Goal: Task Accomplishment & Management: Complete application form

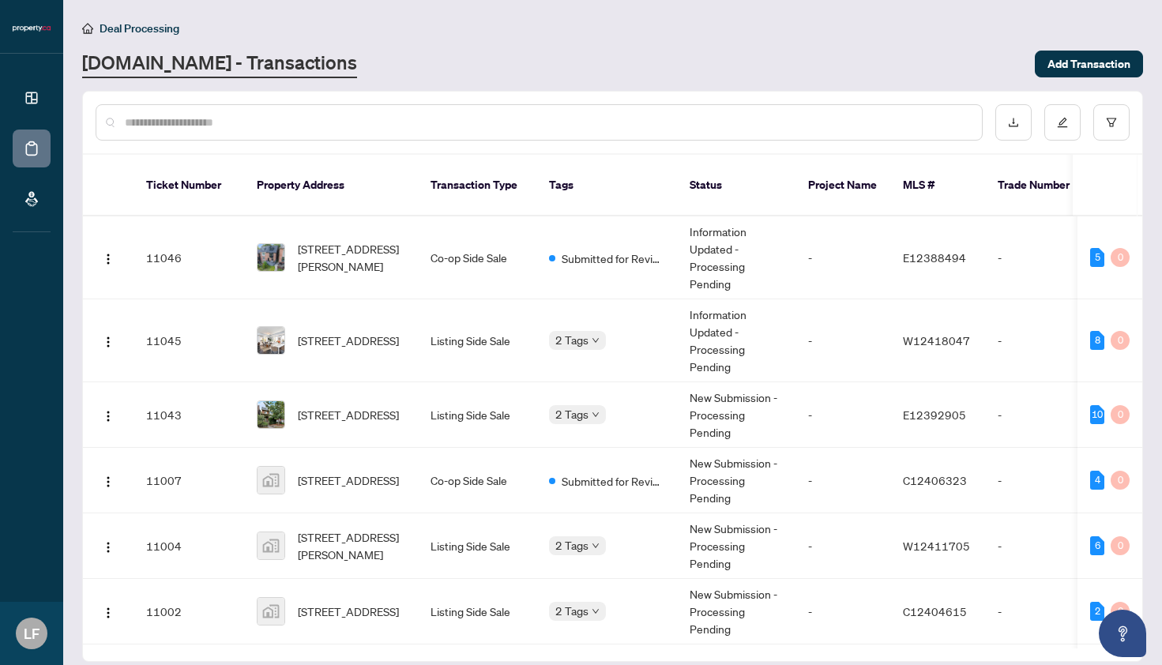
scroll to position [253, 0]
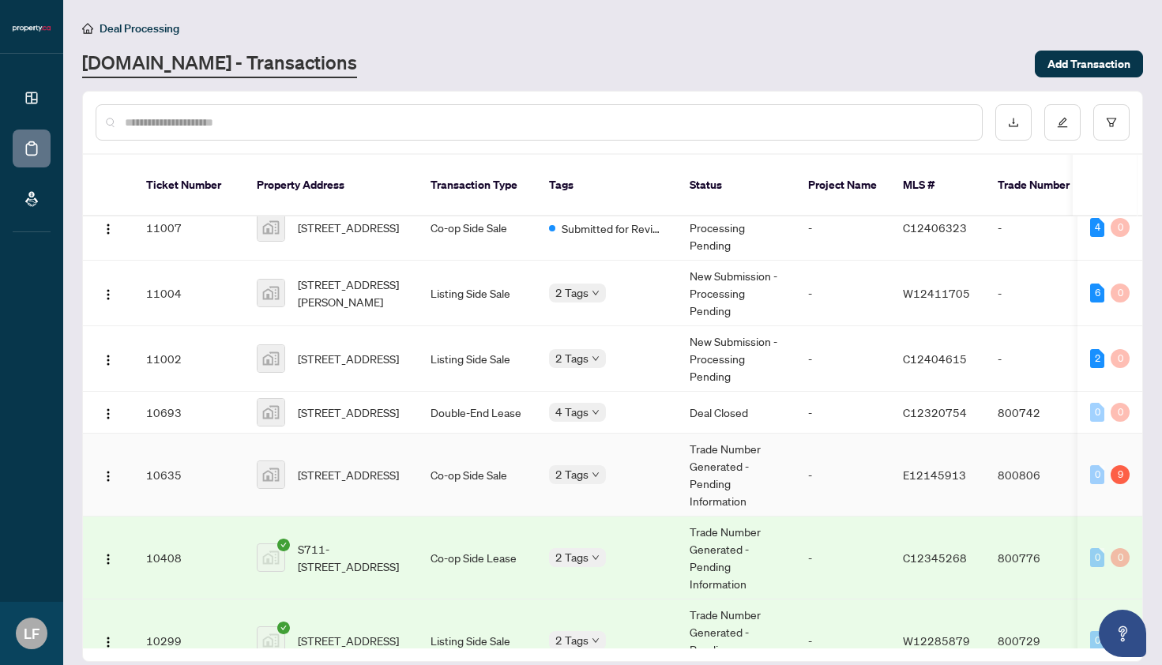
click at [337, 469] on span "[STREET_ADDRESS]" at bounding box center [348, 474] width 101 height 17
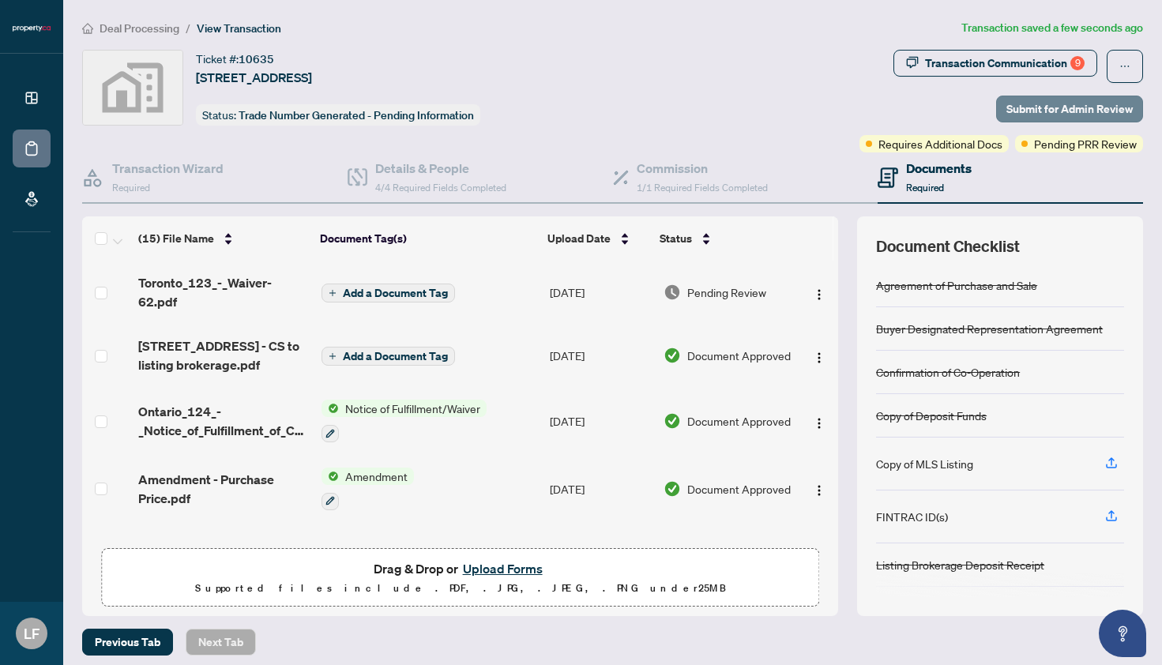
click at [1047, 109] on span "Submit for Admin Review" at bounding box center [1069, 108] width 126 height 25
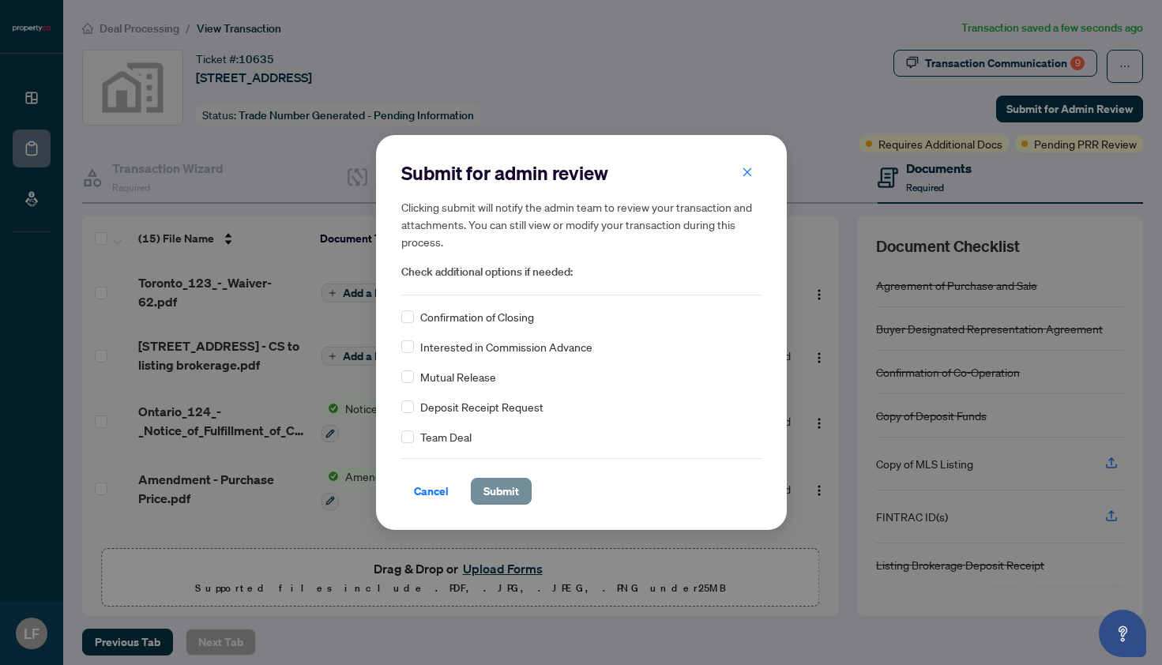
click at [495, 491] on span "Submit" at bounding box center [501, 491] width 36 height 25
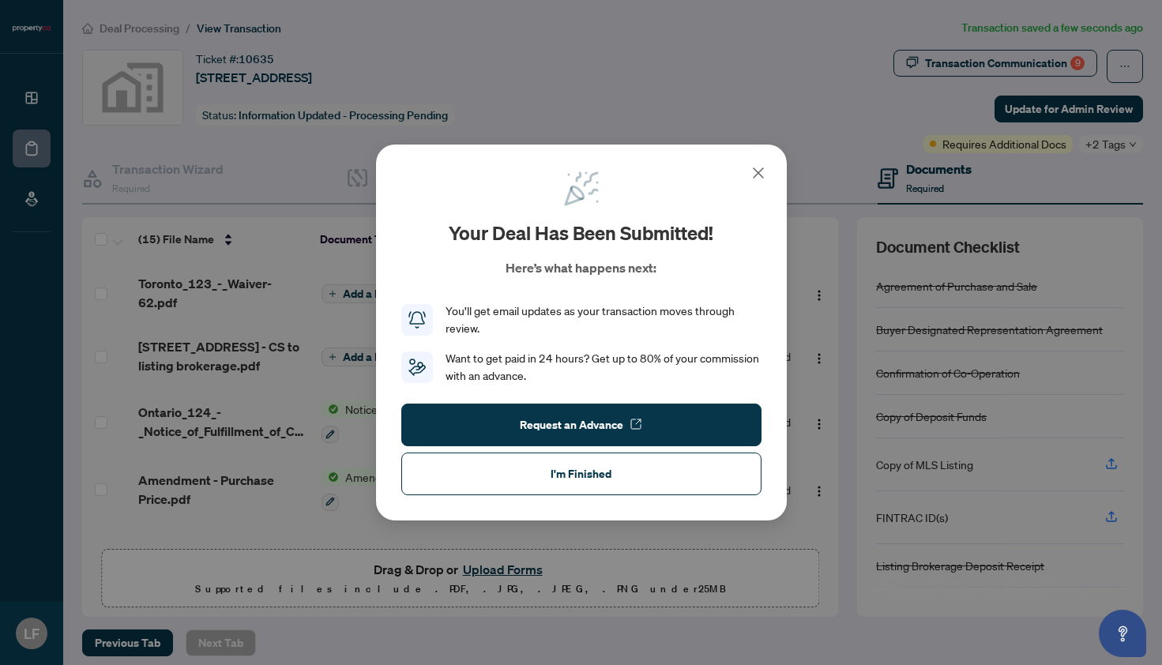
click at [493, 480] on button "I'm Finished" at bounding box center [581, 474] width 360 height 43
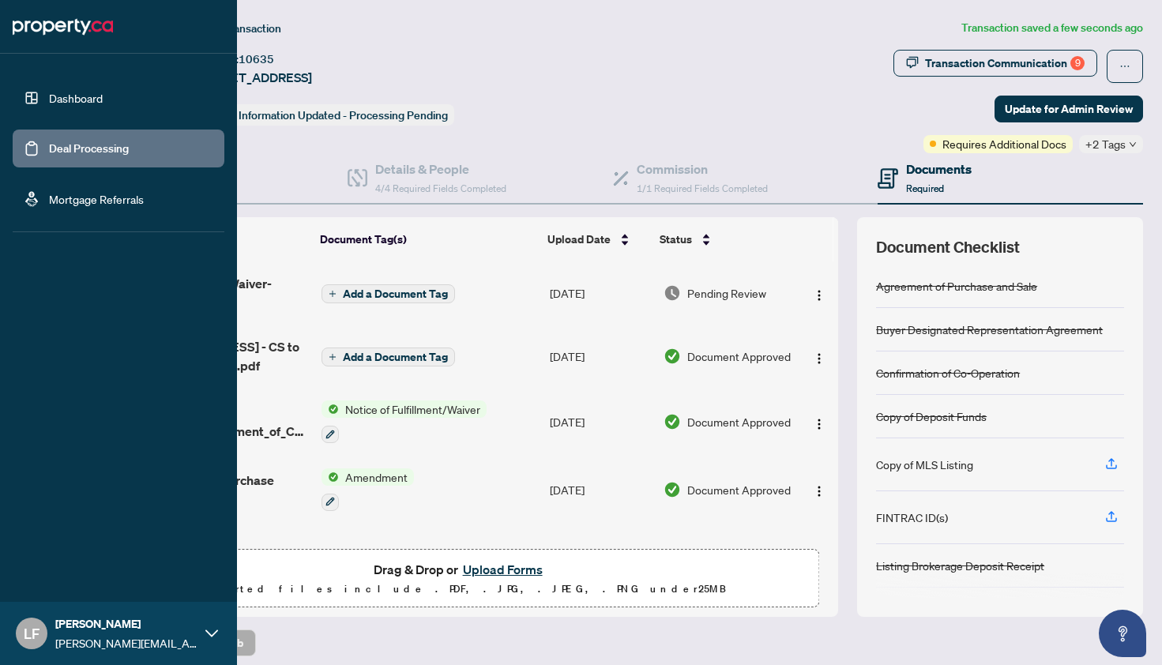
click at [49, 95] on link "Dashboard" at bounding box center [76, 98] width 54 height 14
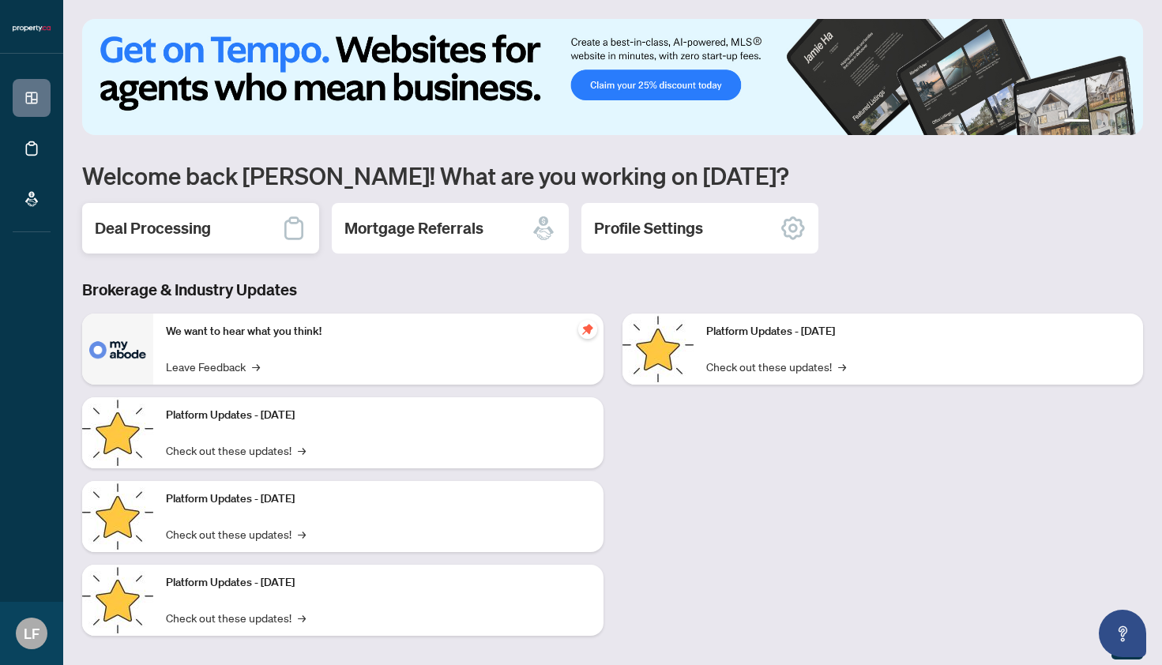
click at [153, 219] on h2 "Deal Processing" at bounding box center [153, 228] width 116 height 22
